Goal: Task Accomplishment & Management: Complete application form

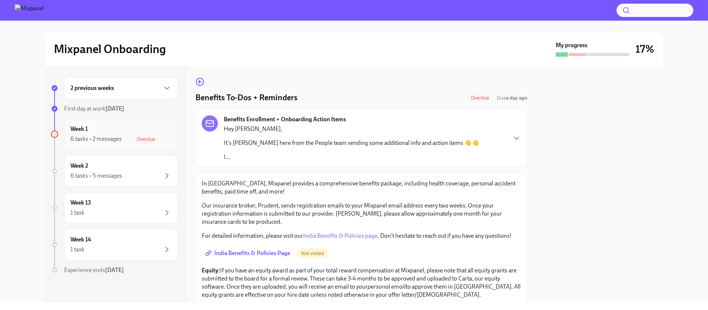
click at [96, 120] on div "Week 1 6 tasks • 2 messages Overdue" at bounding box center [121, 134] width 114 height 31
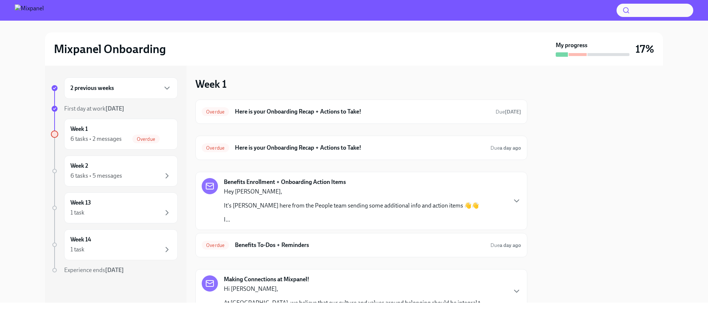
click at [518, 192] on div "Benefits Enrollment + Onboarding Action Items Hey [PERSON_NAME], It's [PERSON_N…" at bounding box center [361, 201] width 319 height 46
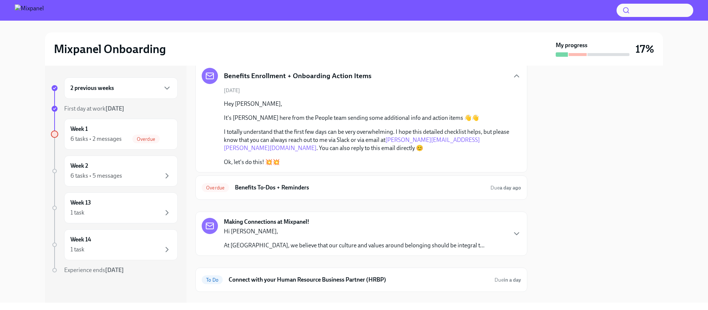
scroll to position [142, 0]
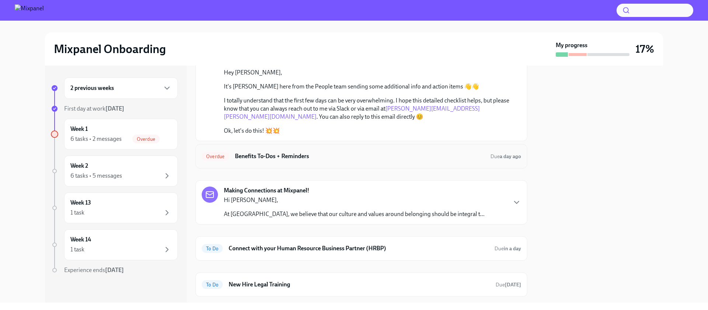
click at [301, 152] on div "Overdue Benefits To-Dos + Reminders Due a day ago" at bounding box center [361, 156] width 319 height 12
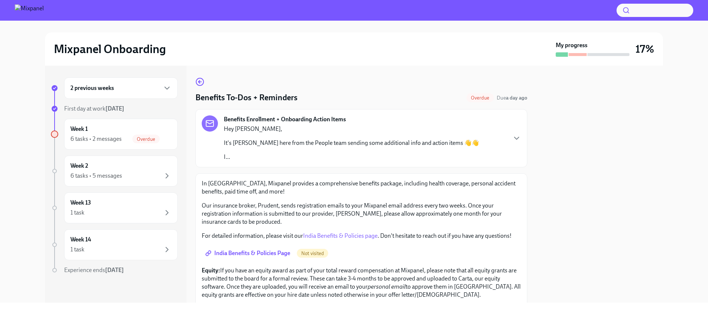
scroll to position [164, 0]
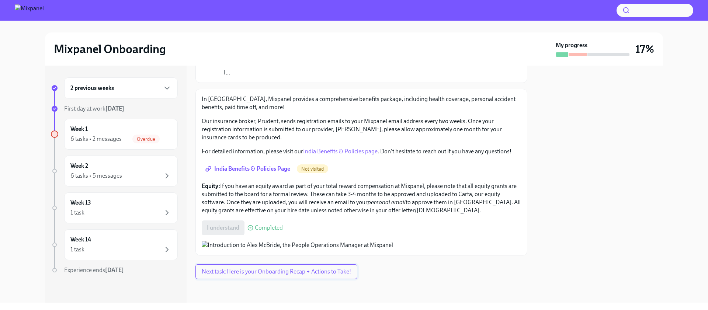
click at [345, 268] on button "Next task : Here is your Onboarding Recap + Actions to Take!" at bounding box center [276, 271] width 162 height 15
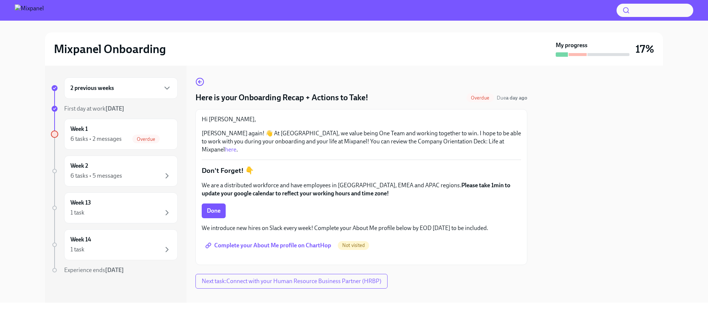
drag, startPoint x: 216, startPoint y: 202, endPoint x: 267, endPoint y: 187, distance: 52.6
click at [267, 187] on div "Hi [PERSON_NAME], [PERSON_NAME] again! 👋 At [GEOGRAPHIC_DATA], we value being O…" at bounding box center [361, 186] width 319 height 143
click at [220, 206] on button "Done" at bounding box center [214, 211] width 24 height 15
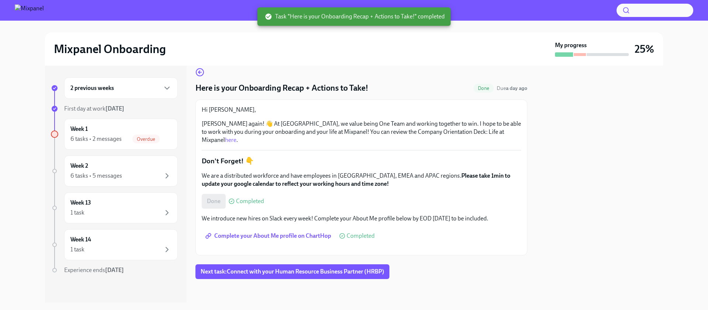
scroll to position [83, 0]
